Goal: Information Seeking & Learning: Learn about a topic

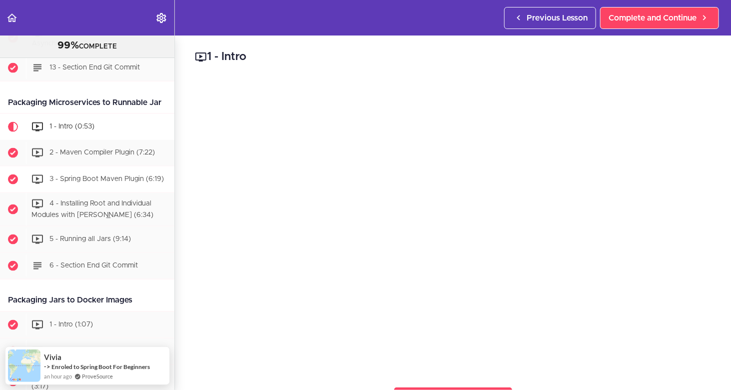
scroll to position [2348, 0]
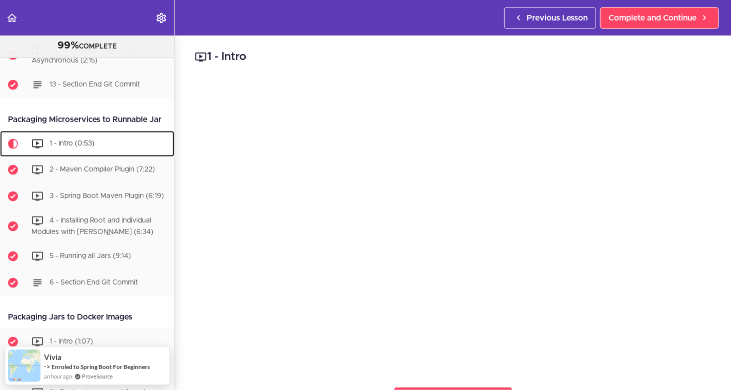
click at [86, 147] on span "1 - Intro (0:53)" at bounding box center [71, 143] width 45 height 7
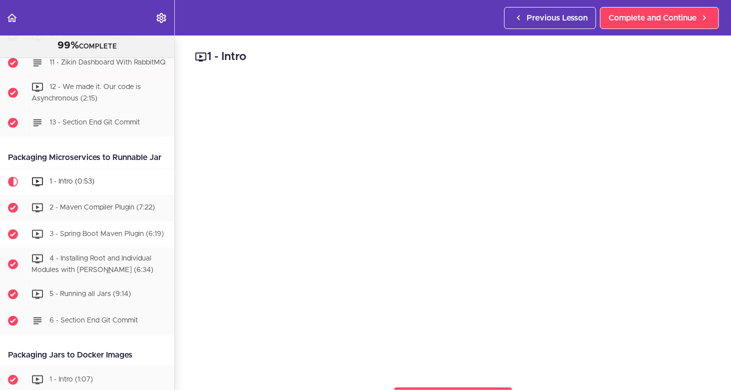
scroll to position [2385, 0]
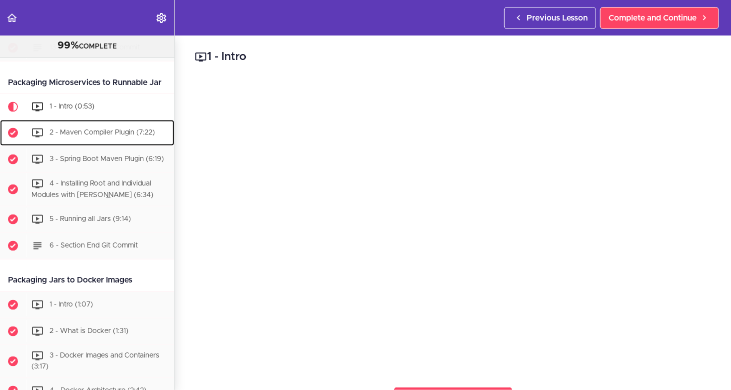
click at [126, 136] on span "2 - Maven Compiler Plugin (7:22)" at bounding box center [101, 132] width 105 height 7
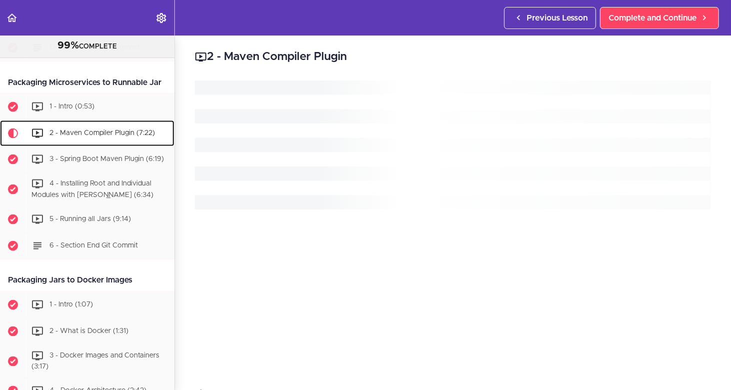
scroll to position [2461, 0]
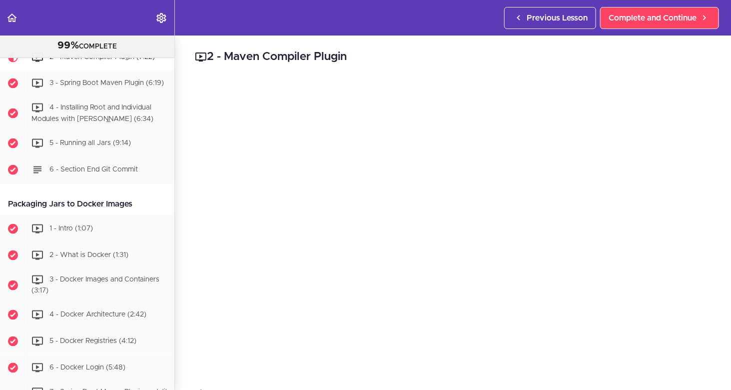
drag, startPoint x: 142, startPoint y: 237, endPoint x: 13, endPoint y: 235, distance: 129.5
click at [0, 229] on html "Autoplay Autocomplete Previous Lesson Complete and Continue Microservices and D…" at bounding box center [365, 200] width 731 height 400
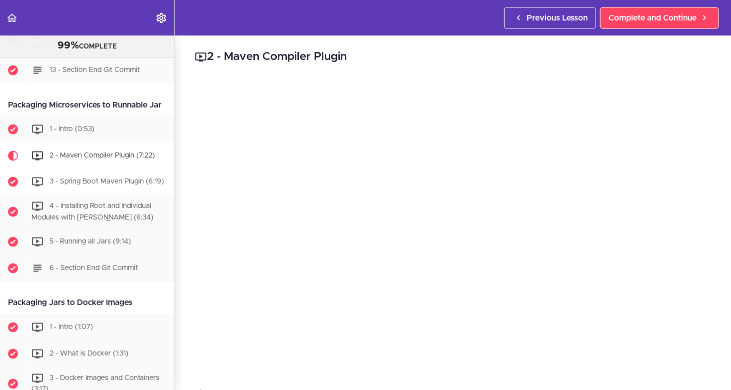
scroll to position [2361, 0]
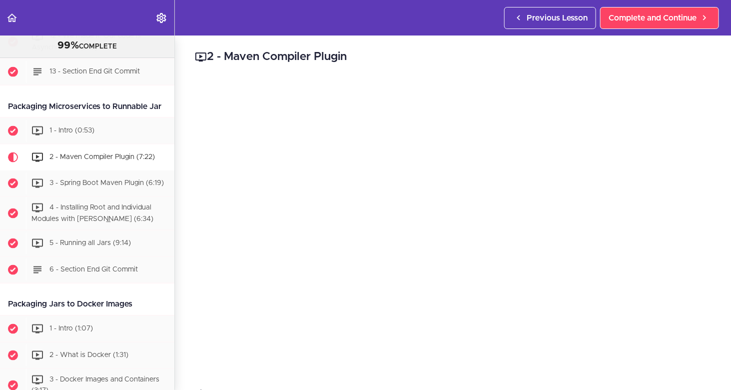
drag, startPoint x: 28, startPoint y: 134, endPoint x: -9, endPoint y: 128, distance: 38.5
click at [0, 128] on html "Autoplay Autocomplete Previous Lesson Complete and Continue Microservices and D…" at bounding box center [365, 200] width 731 height 400
copy div "Packaging Microservices to Runnable Jar"
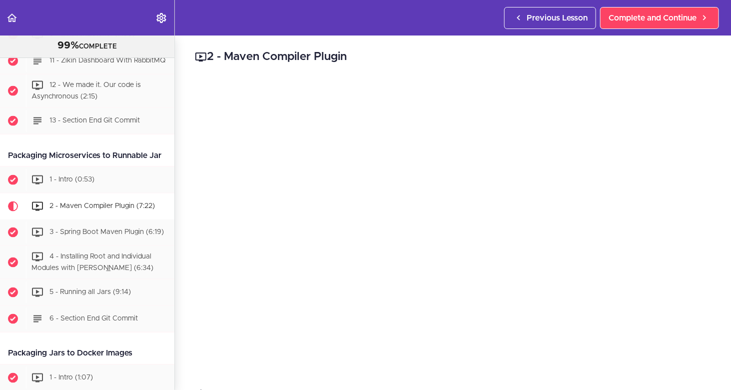
scroll to position [2311, 0]
click at [102, 168] on div "Packaging Microservices to Runnable Jar" at bounding box center [87, 156] width 174 height 22
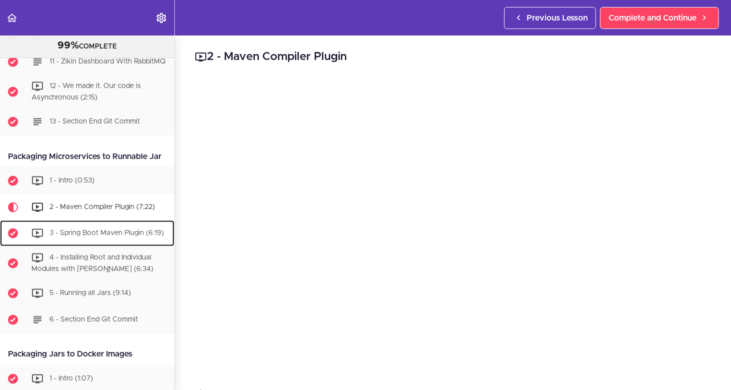
click at [97, 236] on span "3 - Spring Boot Maven Plugin (6:19)" at bounding box center [106, 232] width 114 height 7
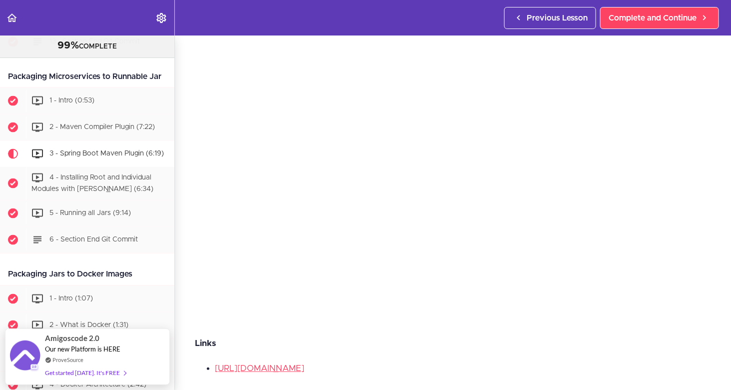
scroll to position [2388, 0]
